Goal: Navigation & Orientation: Find specific page/section

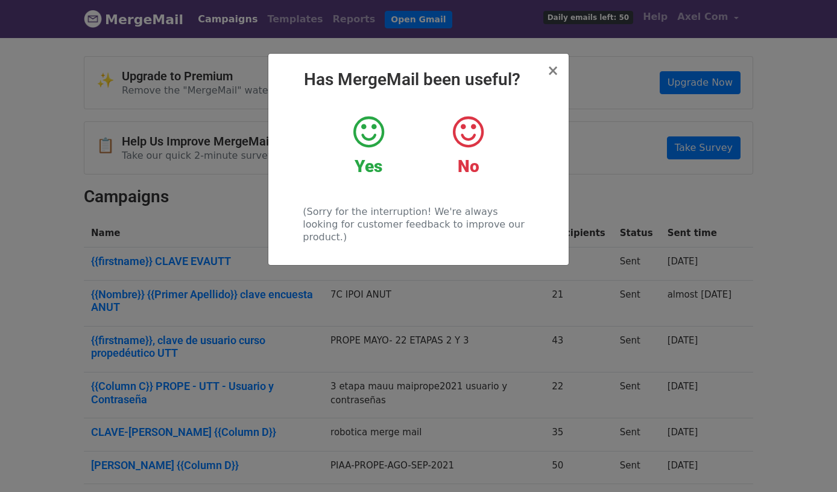
click at [364, 169] on strong "Yes" at bounding box center [369, 166] width 28 height 20
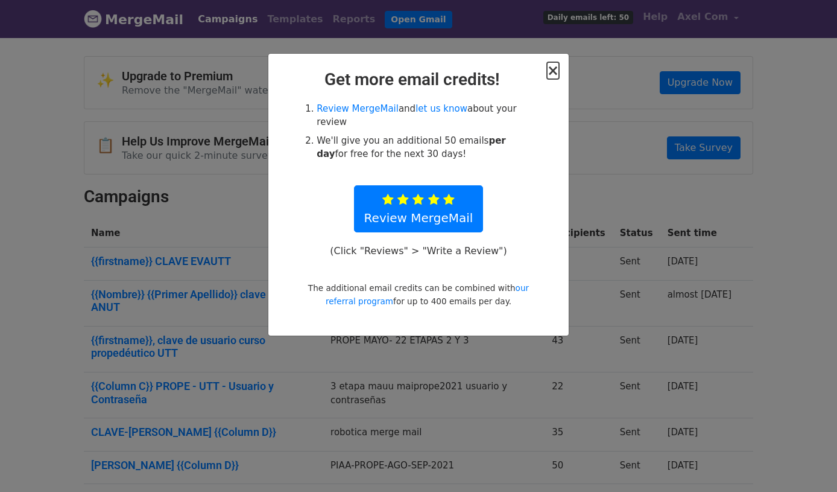
click at [552, 68] on span "×" at bounding box center [553, 70] width 12 height 17
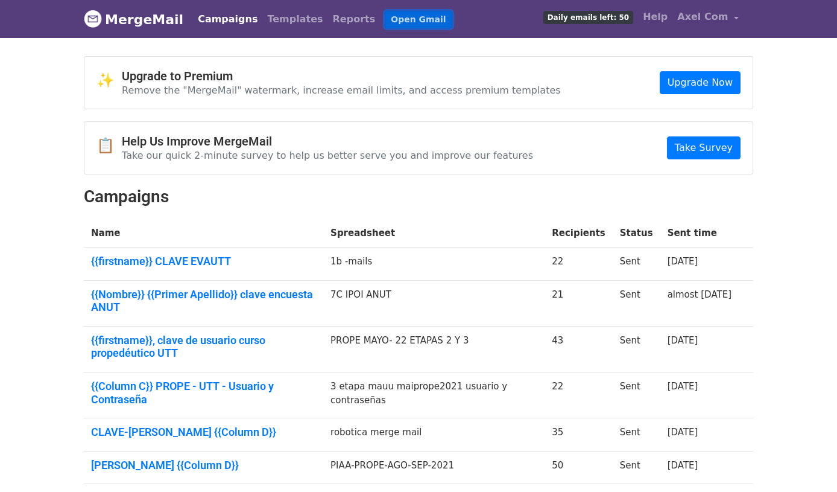
click at [394, 22] on link "Open Gmail" at bounding box center [418, 19] width 67 height 17
click at [201, 15] on link "Campaigns" at bounding box center [227, 19] width 69 height 24
click at [208, 21] on link "Campaigns" at bounding box center [227, 19] width 69 height 24
click at [164, 21] on link "MergeMail" at bounding box center [134, 19] width 100 height 25
click at [720, 20] on span "Axel Com" at bounding box center [702, 17] width 51 height 14
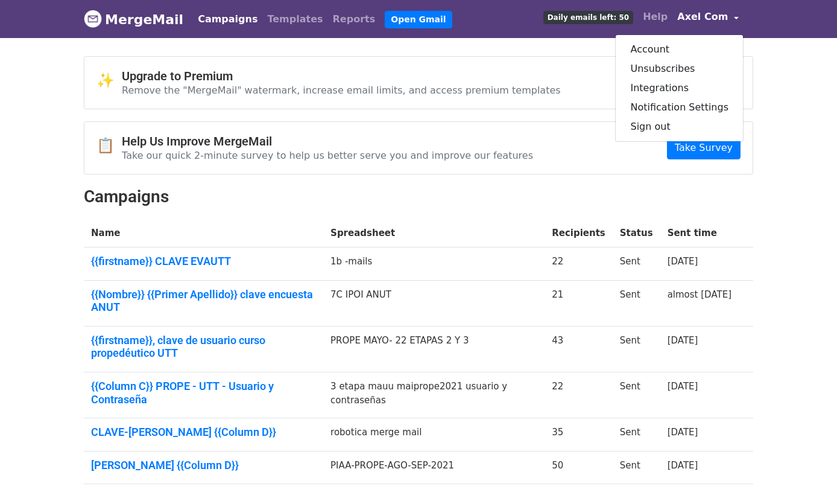
click at [203, 21] on link "Campaigns" at bounding box center [227, 19] width 69 height 24
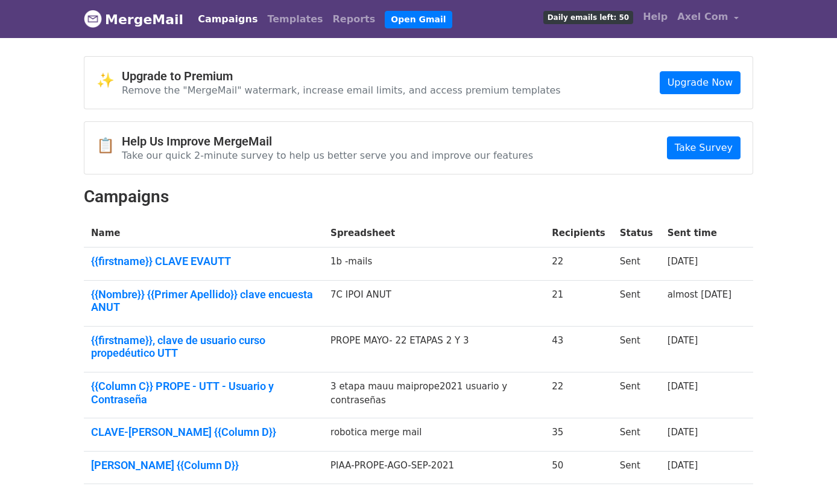
click at [203, 21] on link "Campaigns" at bounding box center [227, 19] width 69 height 24
click at [697, 14] on span "Axel Com" at bounding box center [702, 17] width 51 height 14
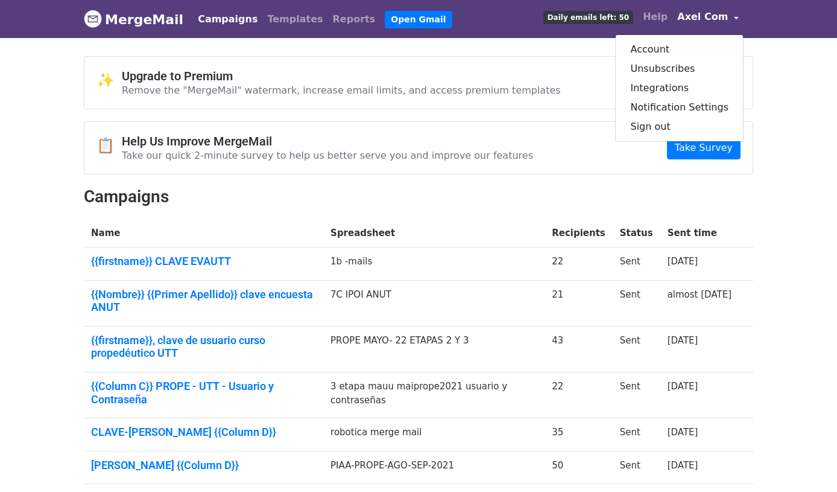
click at [640, 183] on div "✨ Upgrade to Premium Remove the "MergeMail" watermark, increase email limits, a…" at bounding box center [419, 351] width 688 height 591
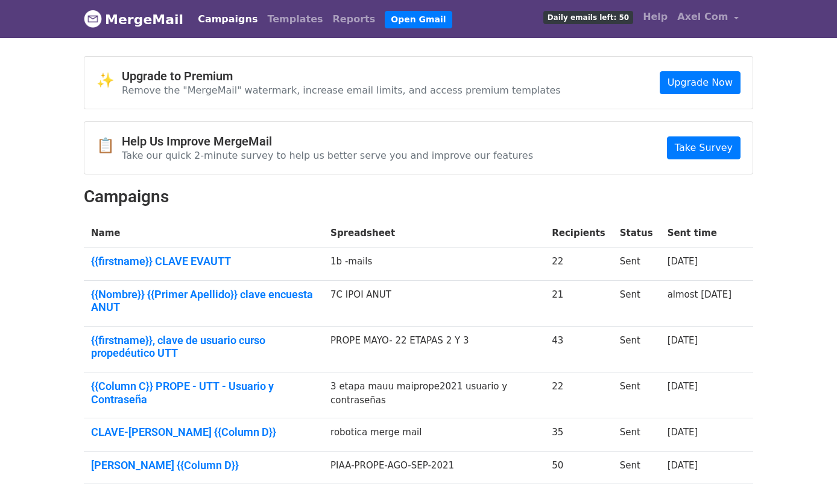
click at [101, 19] on img at bounding box center [93, 19] width 18 height 18
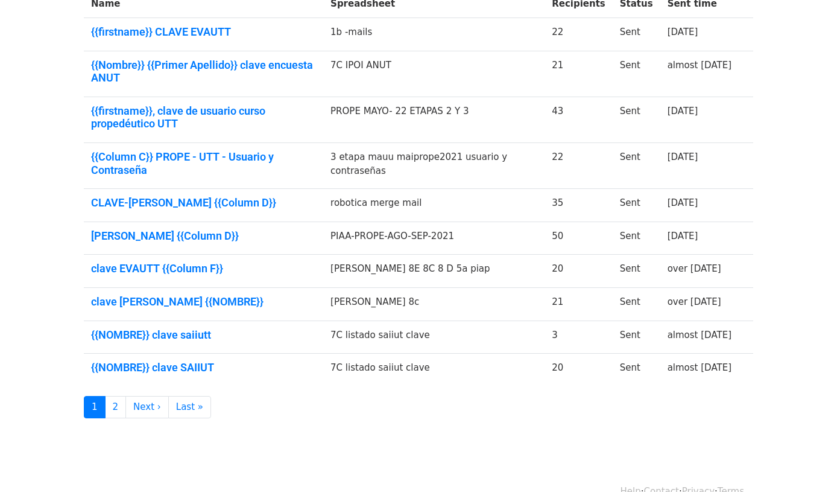
scroll to position [253, 0]
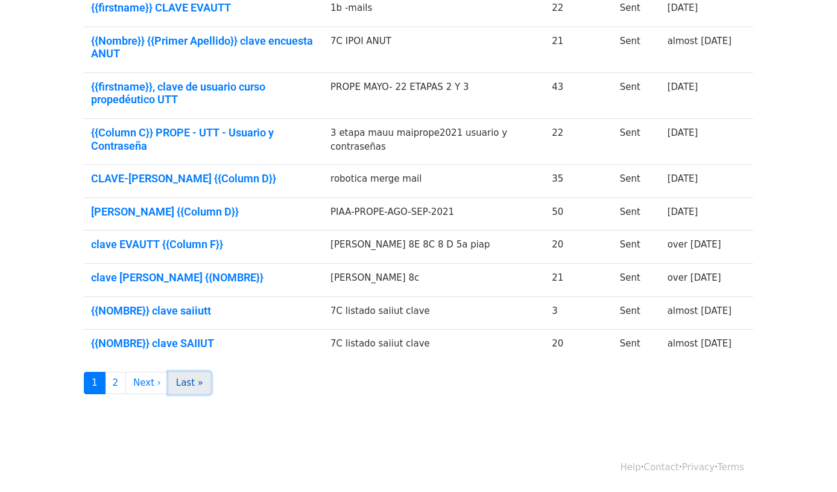
click at [180, 387] on link "Last »" at bounding box center [189, 383] width 43 height 22
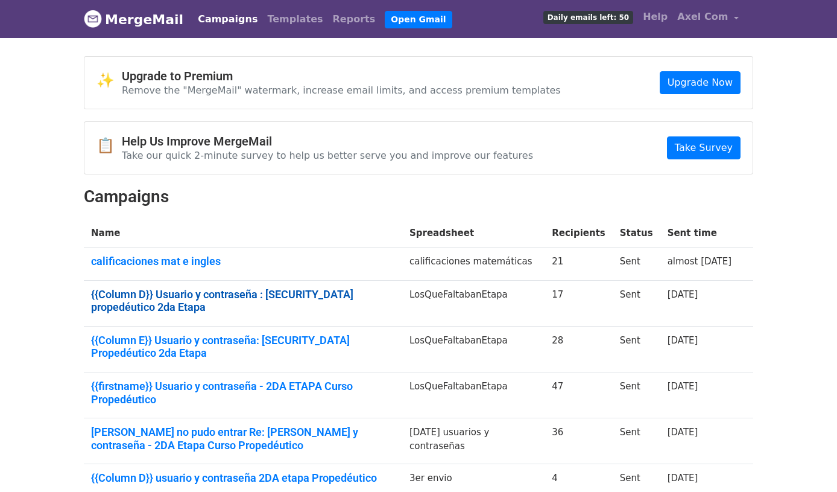
click at [178, 296] on link "{{Column D}} Usuario y contraseña : Curso propedéutico 2da Etapa" at bounding box center [243, 301] width 304 height 26
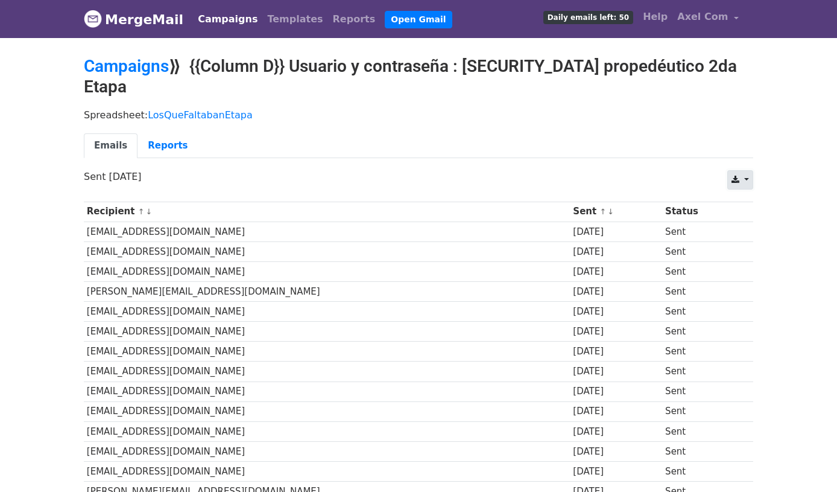
click at [748, 170] on link at bounding box center [740, 179] width 26 height 19
click at [754, 196] on link "CSV" at bounding box center [755, 205] width 54 height 19
click at [315, 170] on div "CSV Excel Sent 5 years ago" at bounding box center [419, 182] width 688 height 25
click at [157, 133] on link "Reports" at bounding box center [168, 145] width 60 height 25
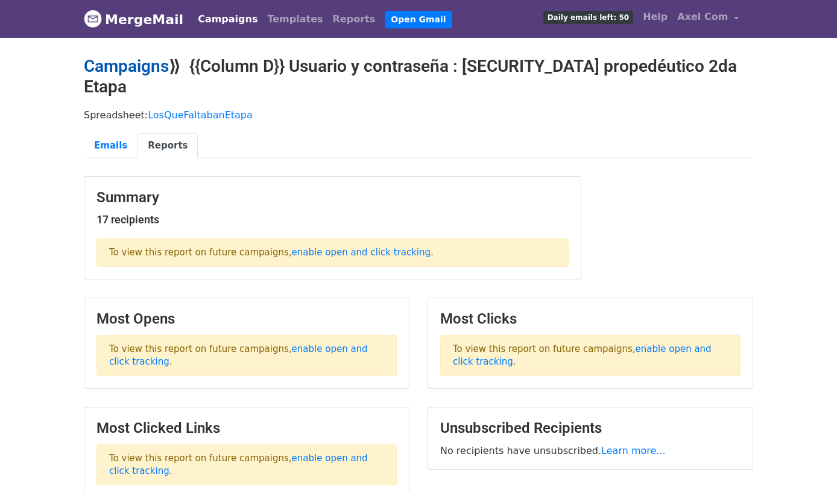
click at [136, 72] on link "Campaigns" at bounding box center [126, 66] width 85 height 20
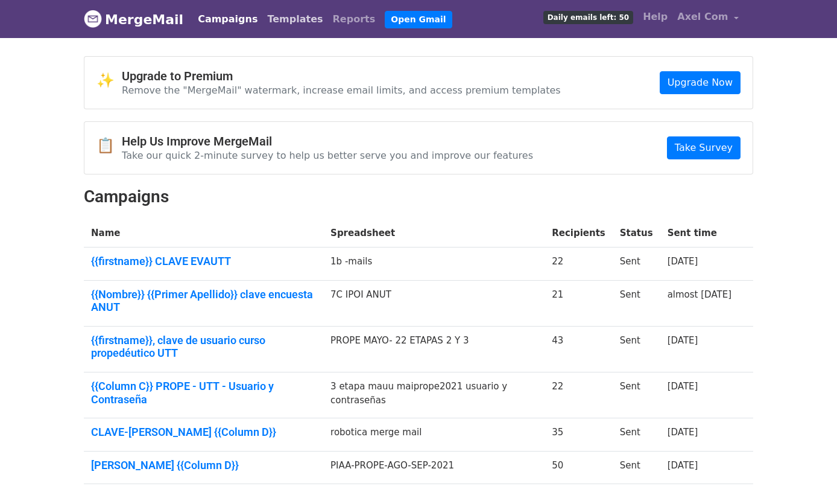
click at [278, 15] on link "Templates" at bounding box center [294, 19] width 65 height 24
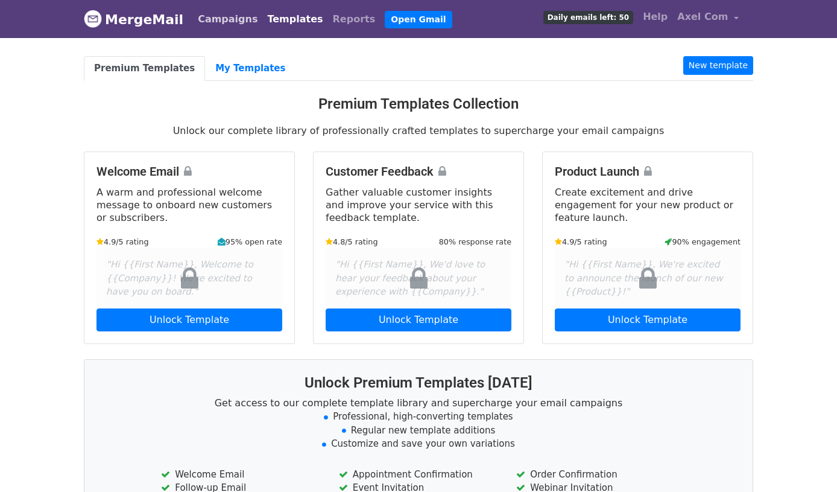
click at [234, 21] on link "Campaigns" at bounding box center [227, 19] width 69 height 24
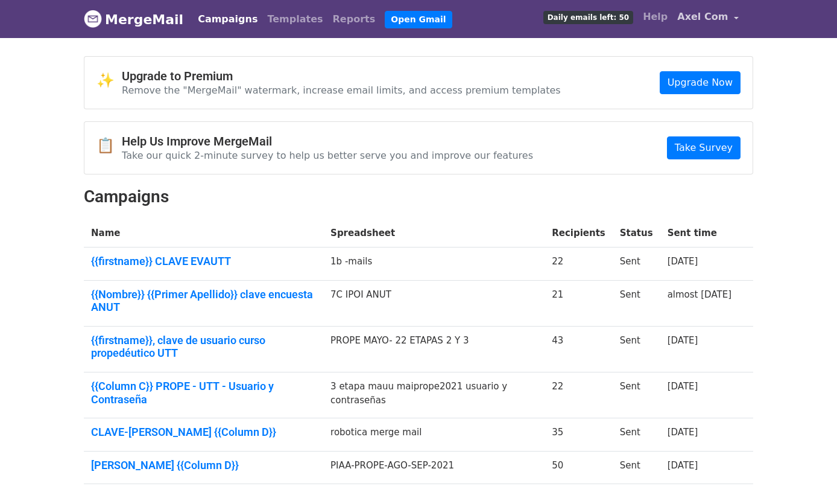
click at [691, 8] on link "Axel Com" at bounding box center [707, 19] width 71 height 28
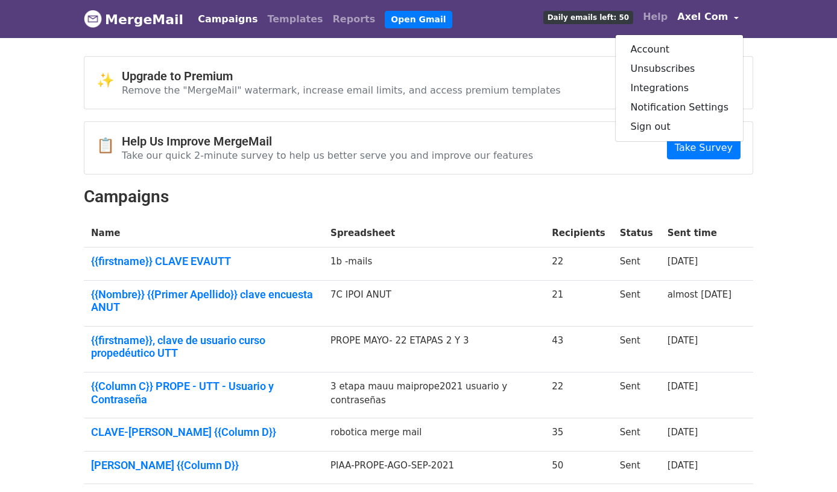
click at [604, 17] on span "Daily emails left: 50" at bounding box center [588, 17] width 90 height 13
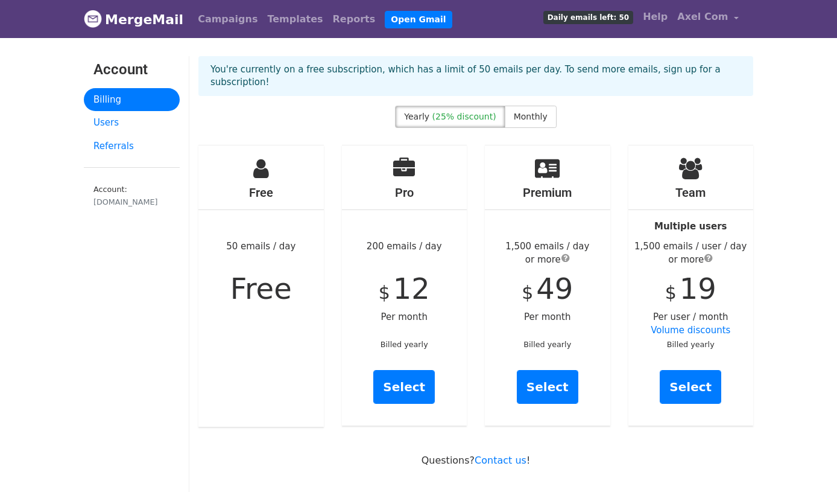
drag, startPoint x: 261, startPoint y: 269, endPoint x: 268, endPoint y: 269, distance: 7.8
click at [264, 271] on span "Free" at bounding box center [261, 288] width 62 height 34
click at [279, 349] on div "Free 50 emails / day Free" at bounding box center [260, 285] width 125 height 281
click at [115, 121] on link "Users" at bounding box center [132, 123] width 96 height 24
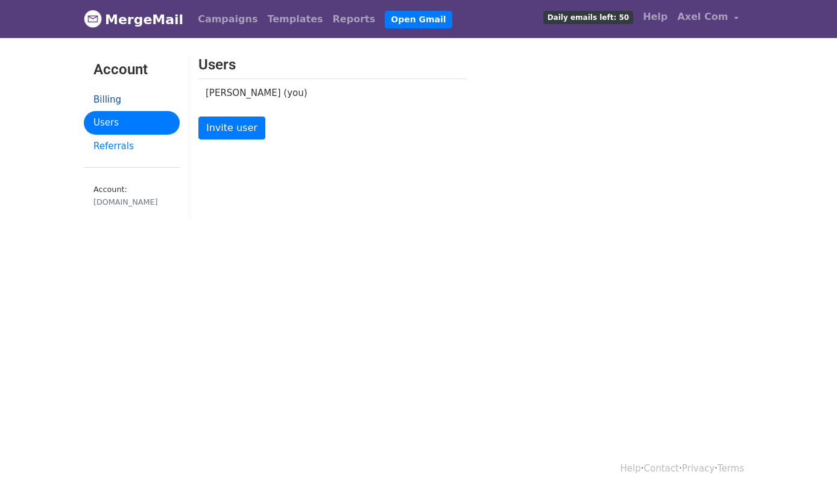
click at [131, 104] on link "Billing" at bounding box center [132, 100] width 96 height 24
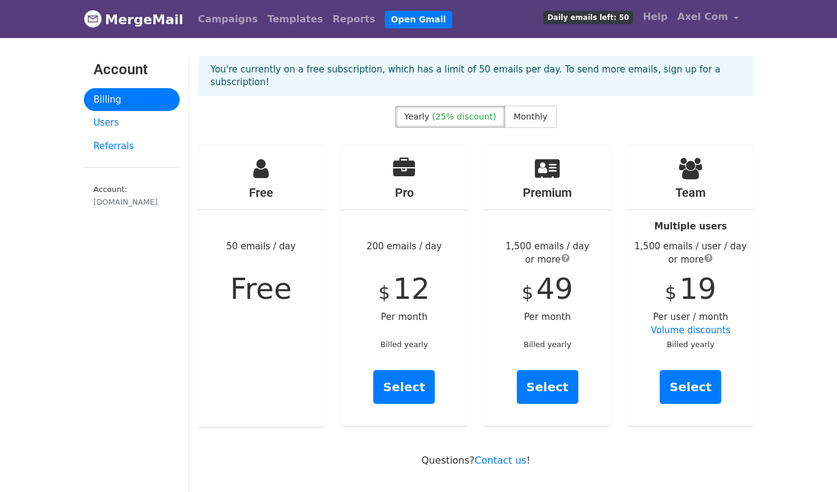
click at [259, 284] on span "Free" at bounding box center [261, 288] width 62 height 34
click at [139, 21] on link "MergeMail" at bounding box center [134, 19] width 100 height 25
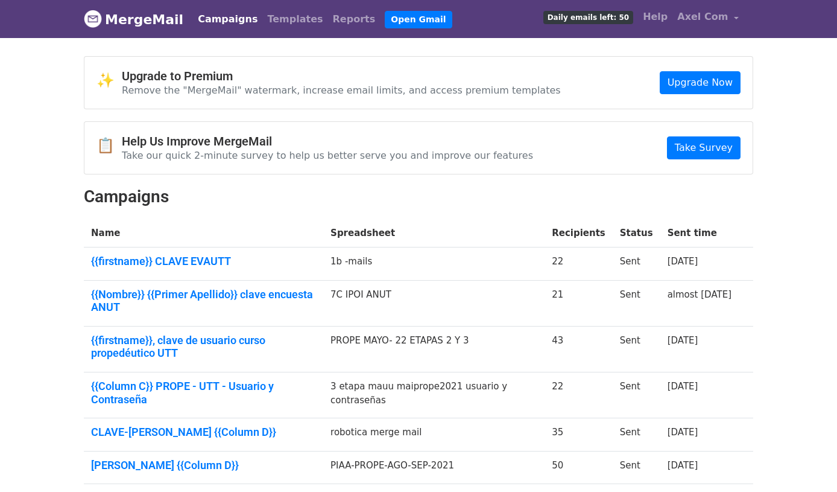
click at [233, 20] on link "Campaigns" at bounding box center [227, 19] width 69 height 24
click at [274, 14] on link "Templates" at bounding box center [294, 19] width 65 height 24
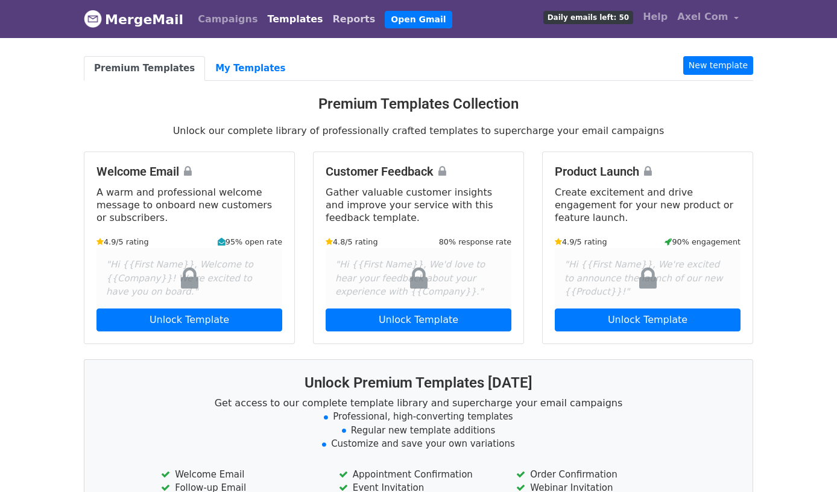
click at [328, 19] on link "Reports" at bounding box center [354, 19] width 52 height 24
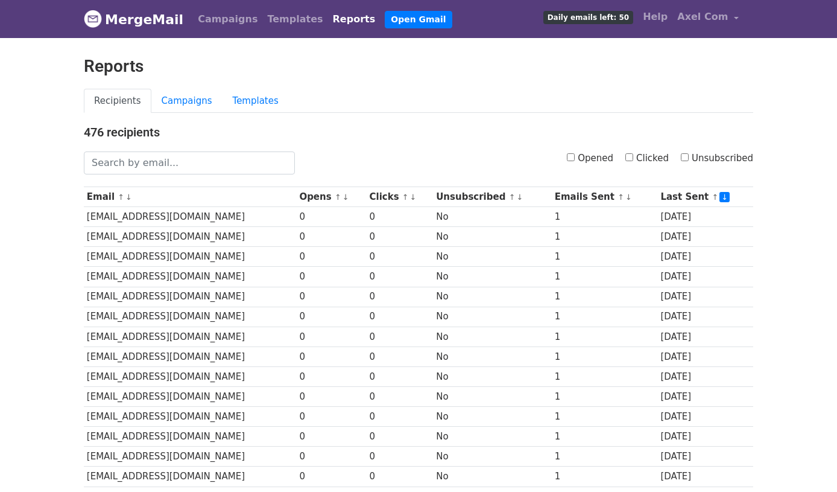
click at [328, 19] on link "Reports" at bounding box center [354, 19] width 52 height 24
click at [707, 25] on link "Axel Com" at bounding box center [707, 19] width 71 height 28
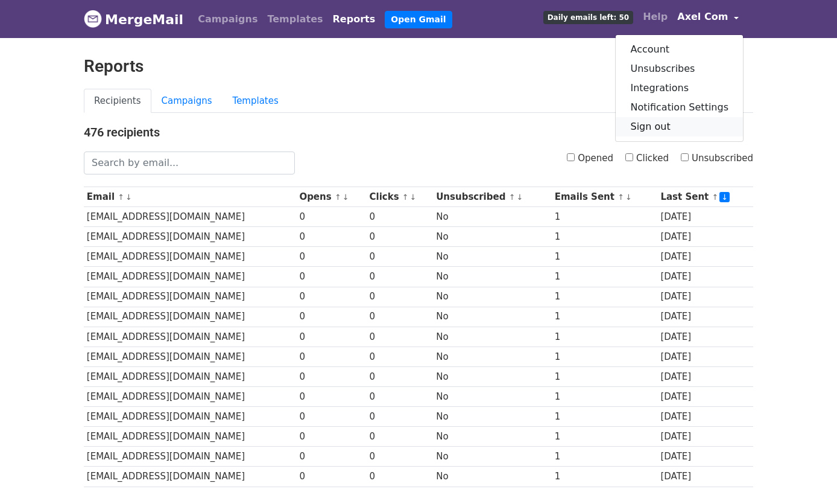
click at [651, 136] on link "Sign out" at bounding box center [679, 126] width 127 height 19
